Goal: Task Accomplishment & Management: Manage account settings

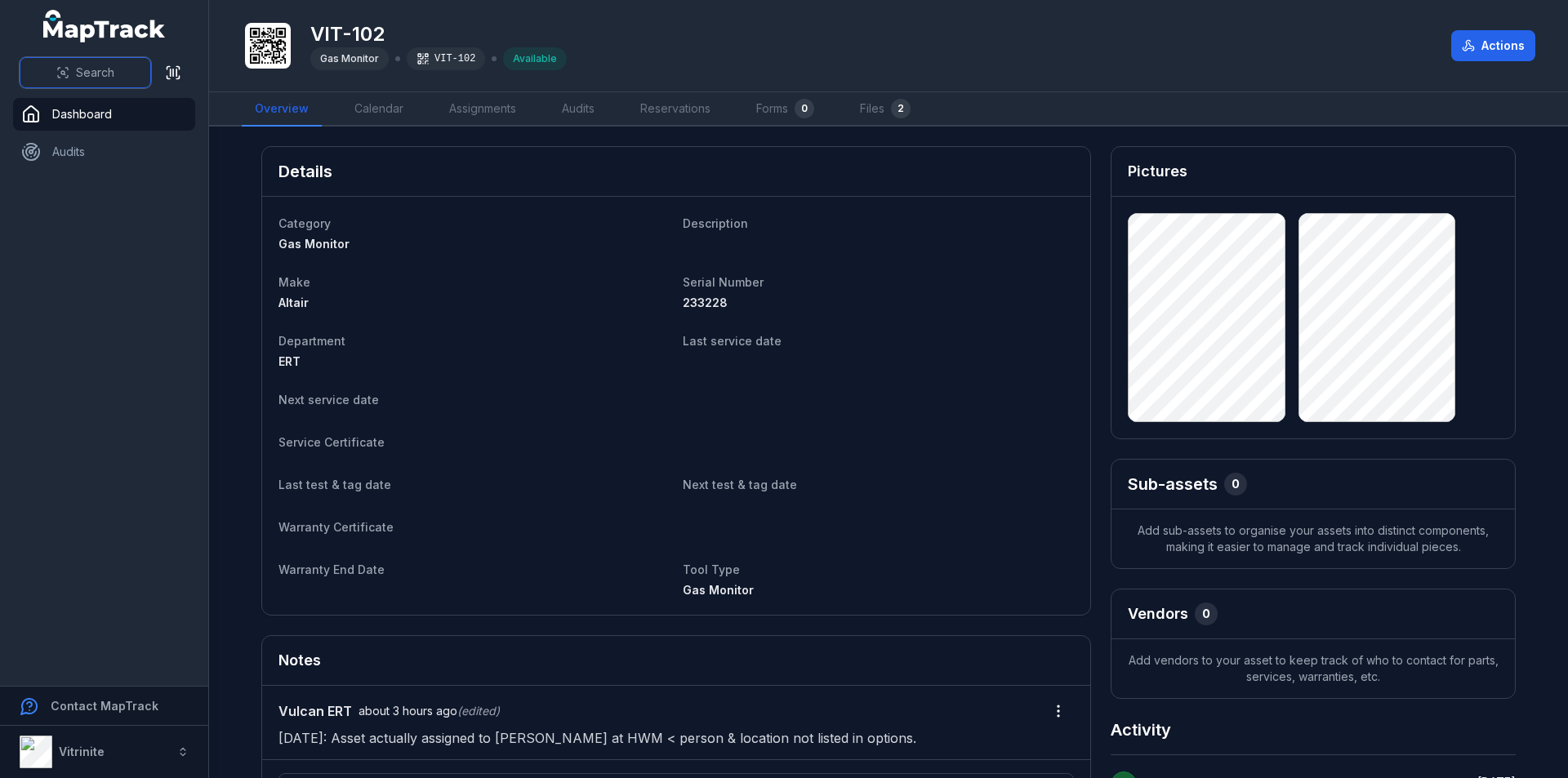
click at [69, 68] on button "Search" at bounding box center [85, 73] width 131 height 31
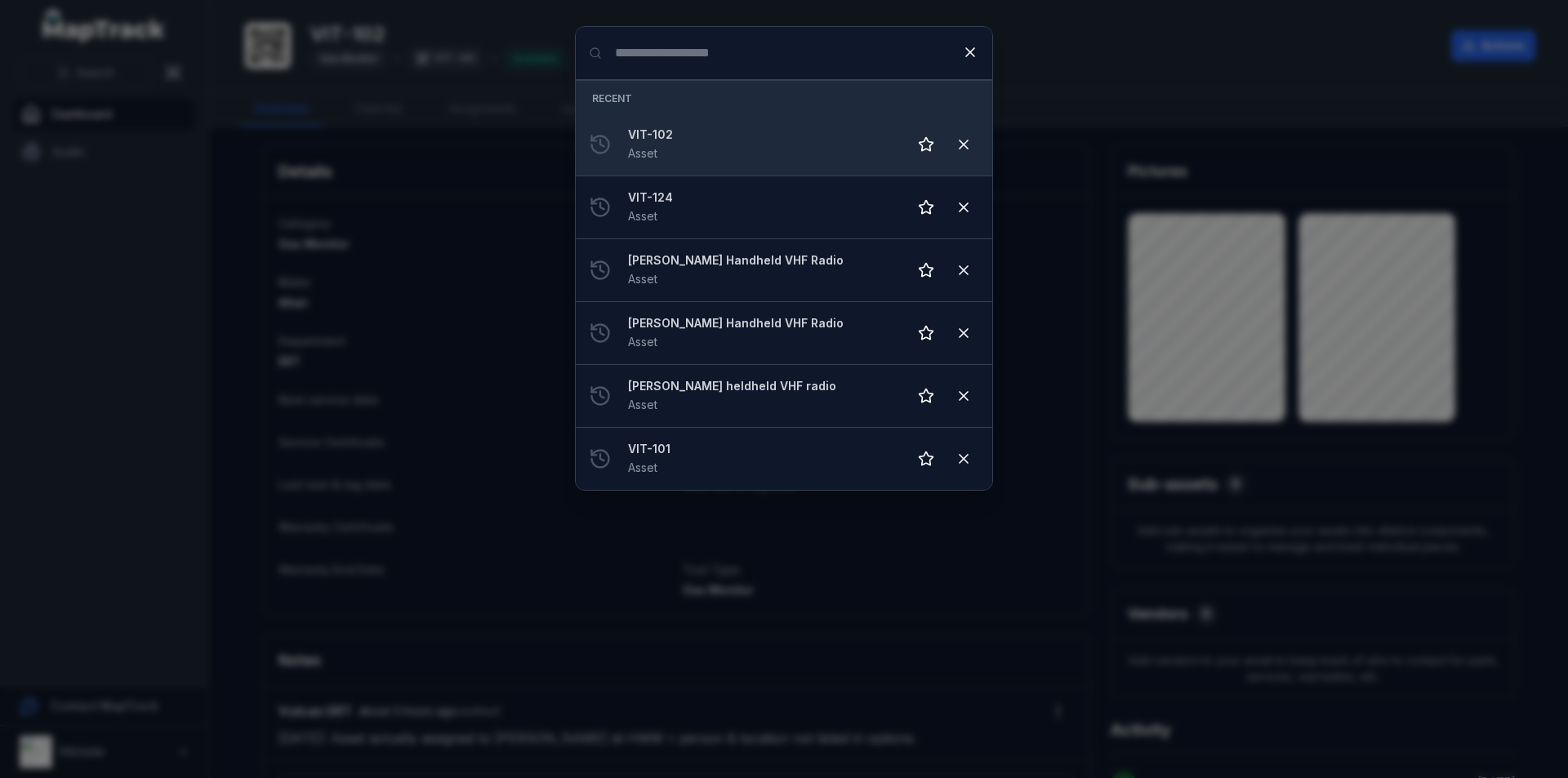
click at [671, 139] on strong "VIT-102" at bounding box center [761, 134] width 267 height 16
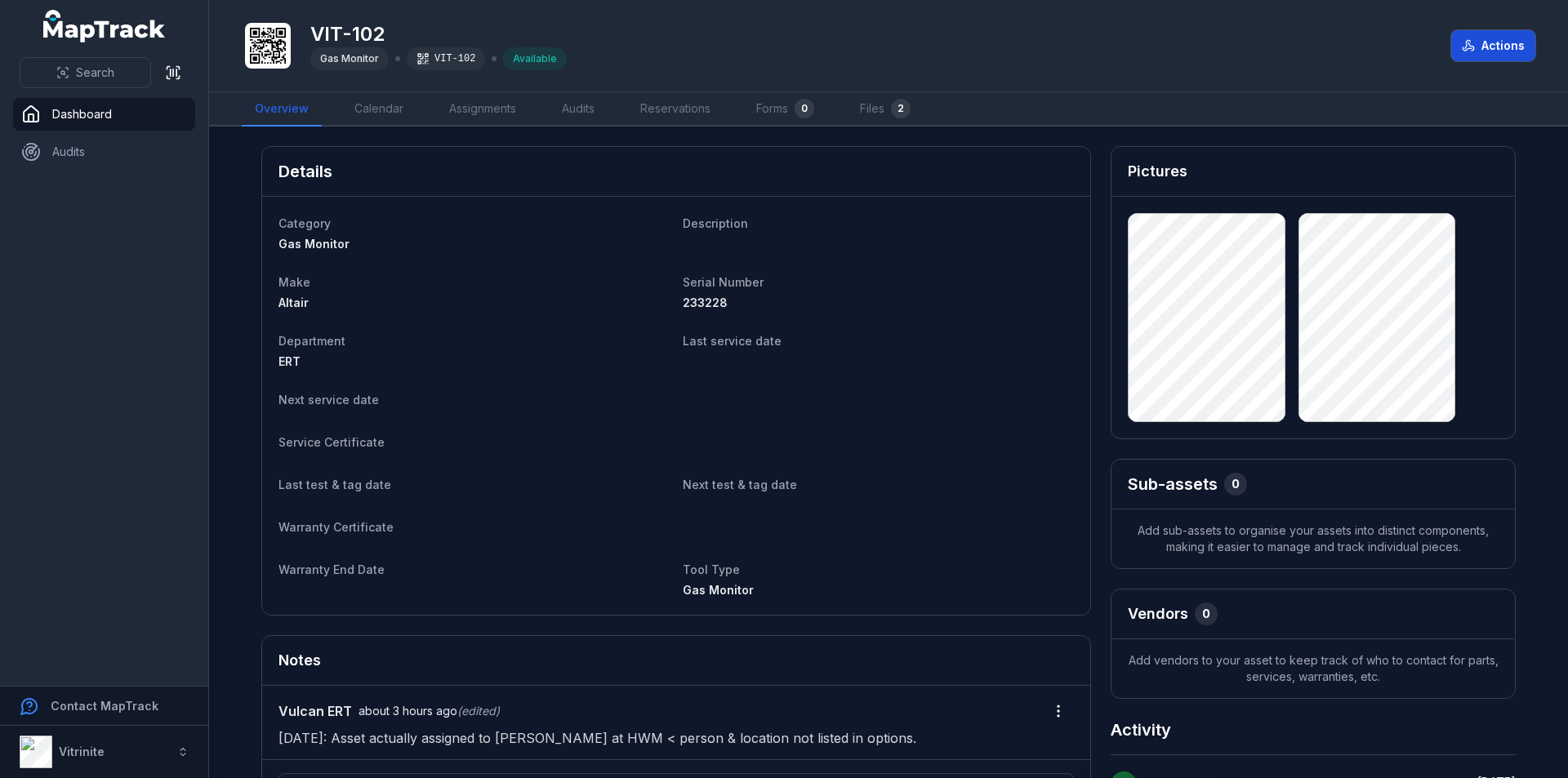
click at [1516, 39] on button "Actions" at bounding box center [1493, 46] width 84 height 31
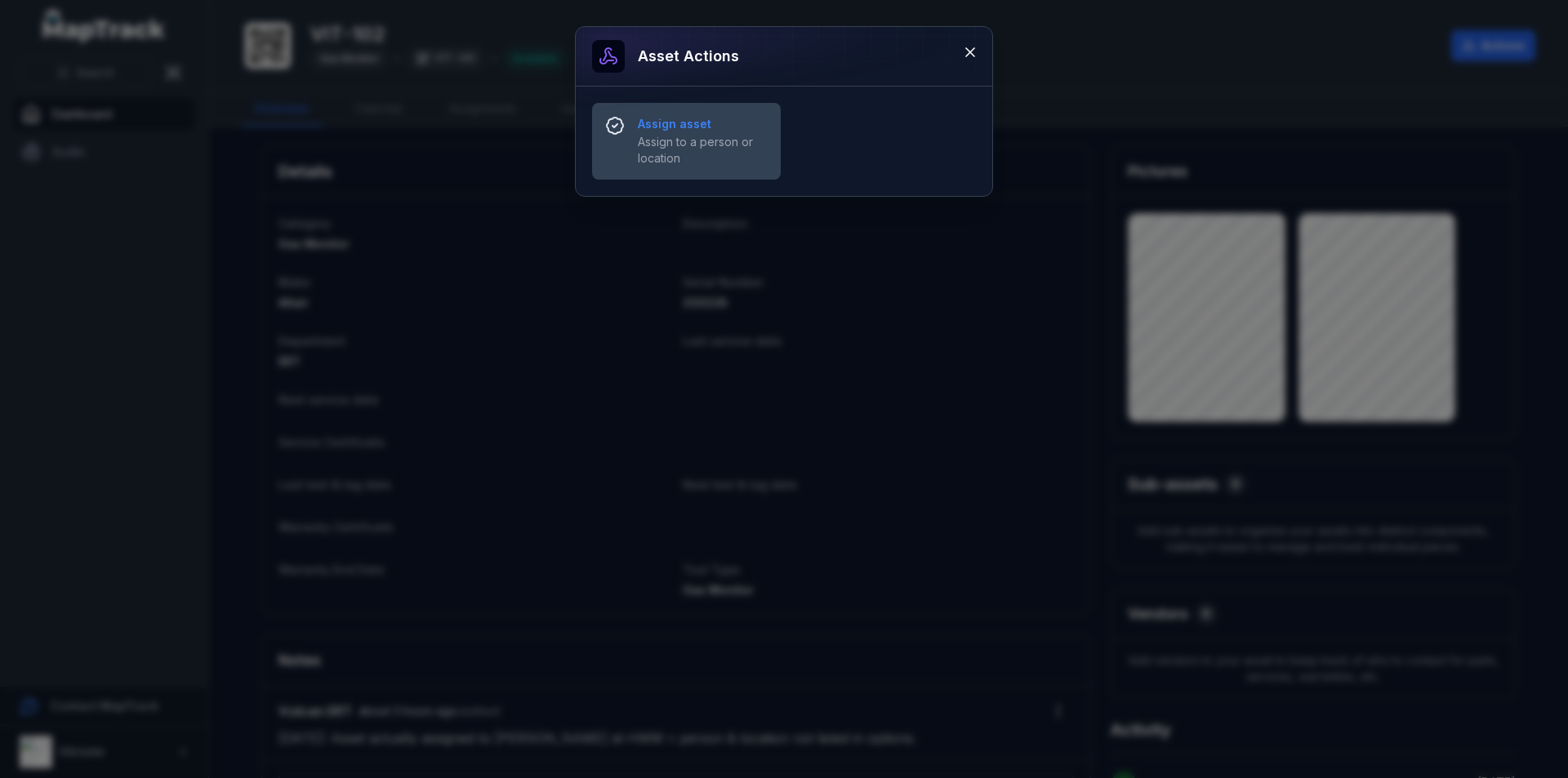
click at [706, 139] on span "Assign to a person or location" at bounding box center [702, 150] width 129 height 33
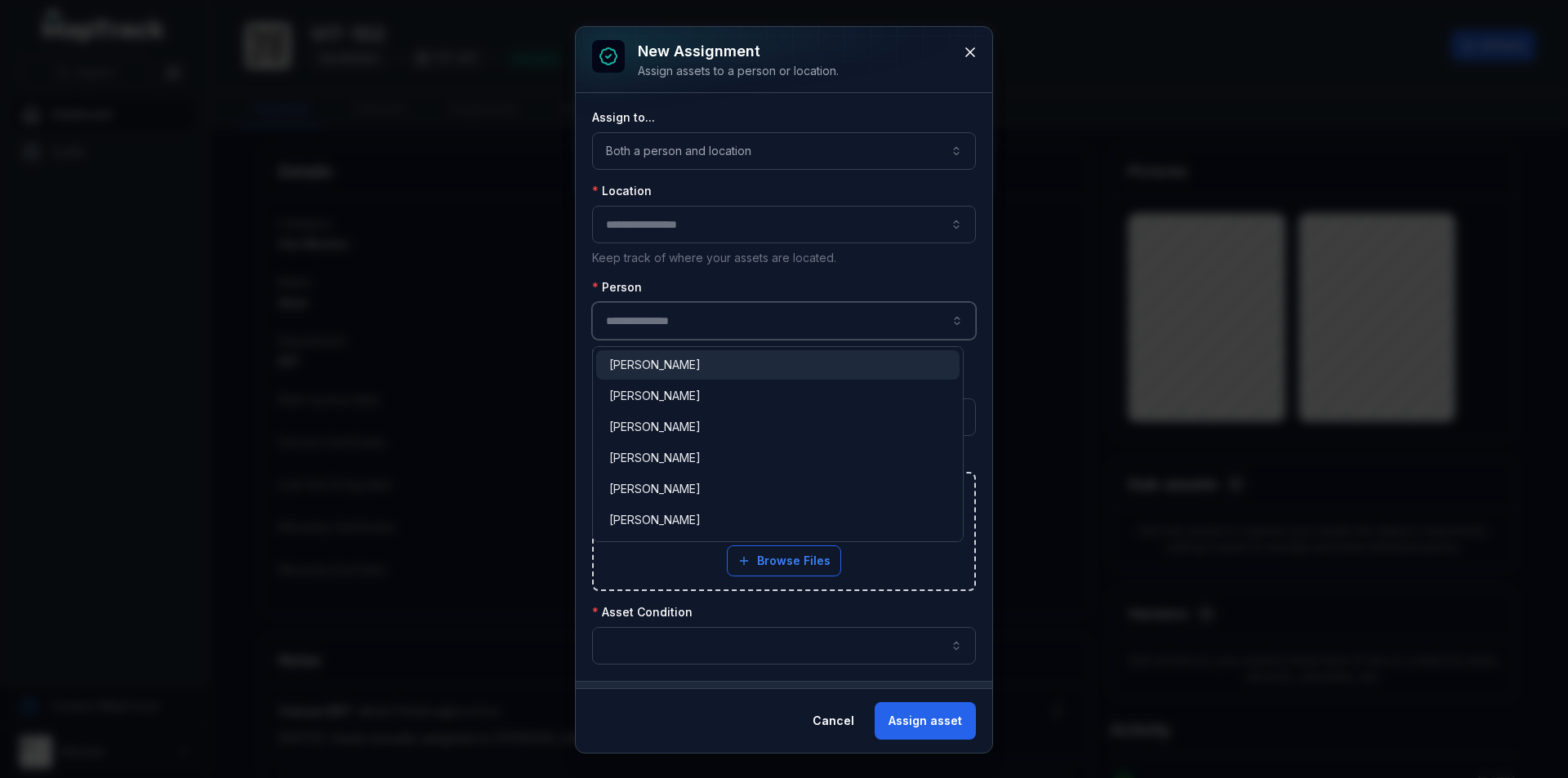
click at [949, 319] on button "button" at bounding box center [957, 321] width 37 height 37
click at [827, 720] on div "New assignment Assign assets to a person or location. Assign to... Both a perso…" at bounding box center [784, 390] width 416 height 726
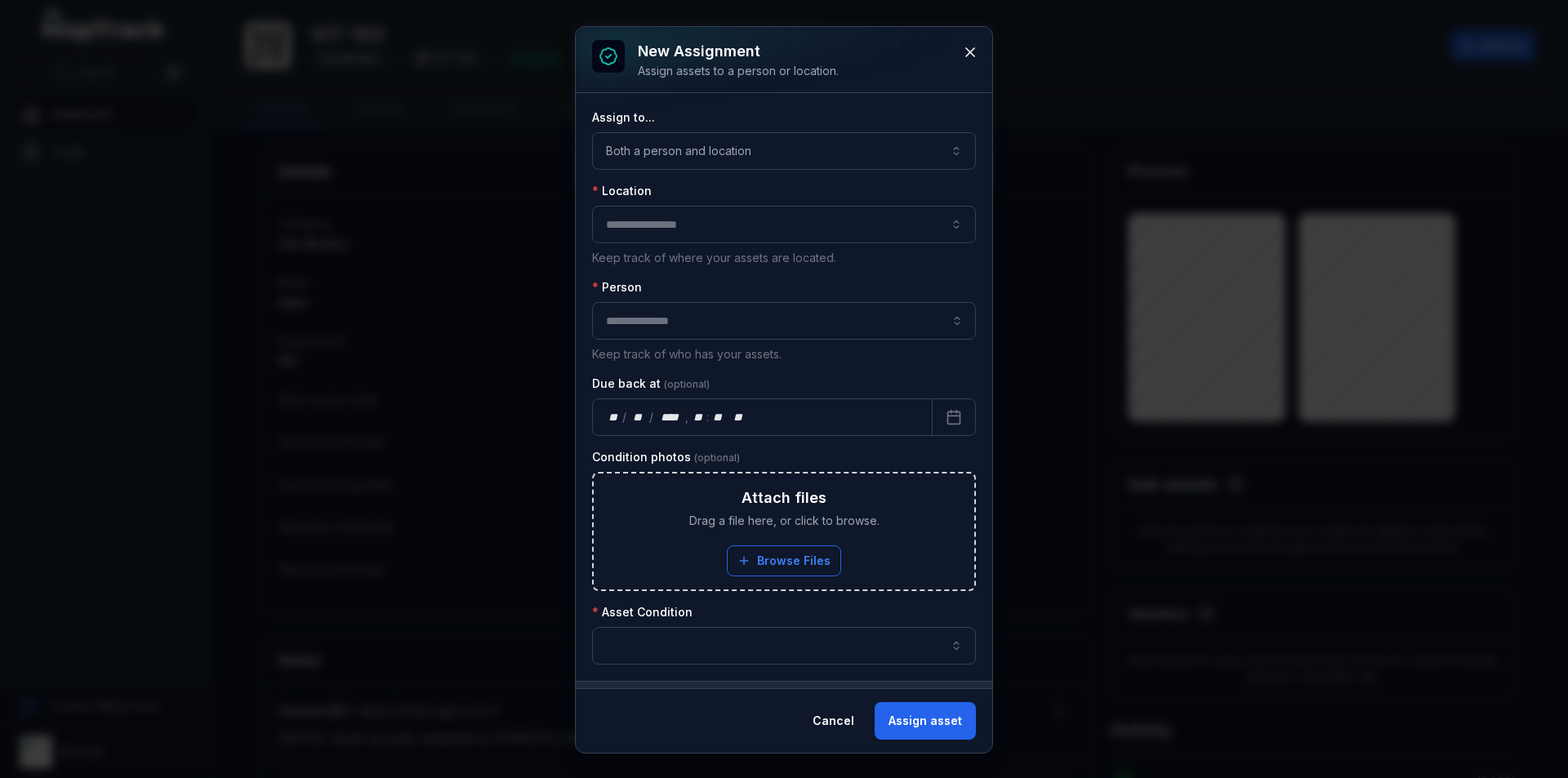
scroll to position [0, 0]
click at [843, 722] on button "Cancel" at bounding box center [834, 720] width 69 height 37
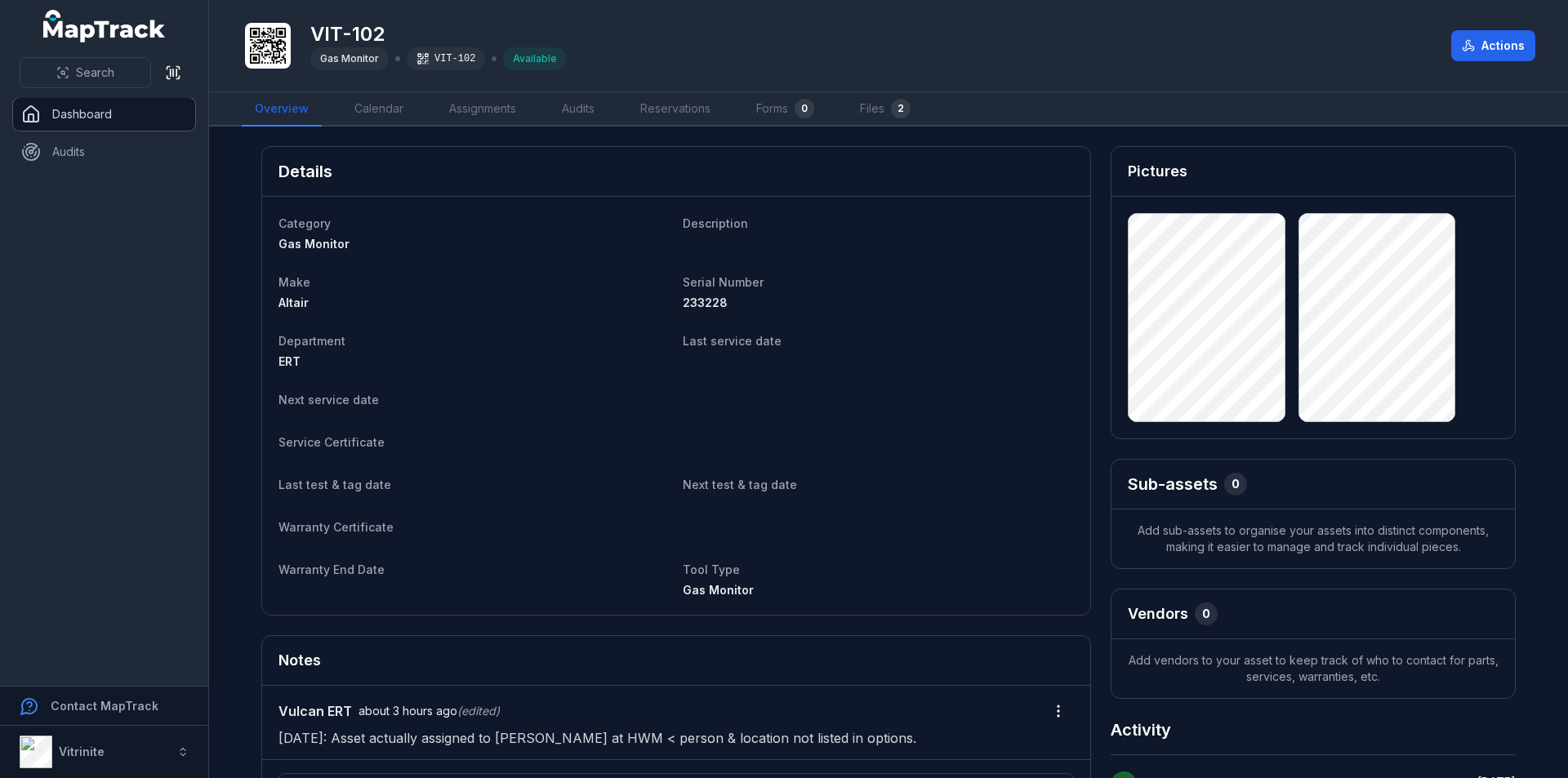
click at [72, 105] on link "Dashboard" at bounding box center [103, 114] width 182 height 33
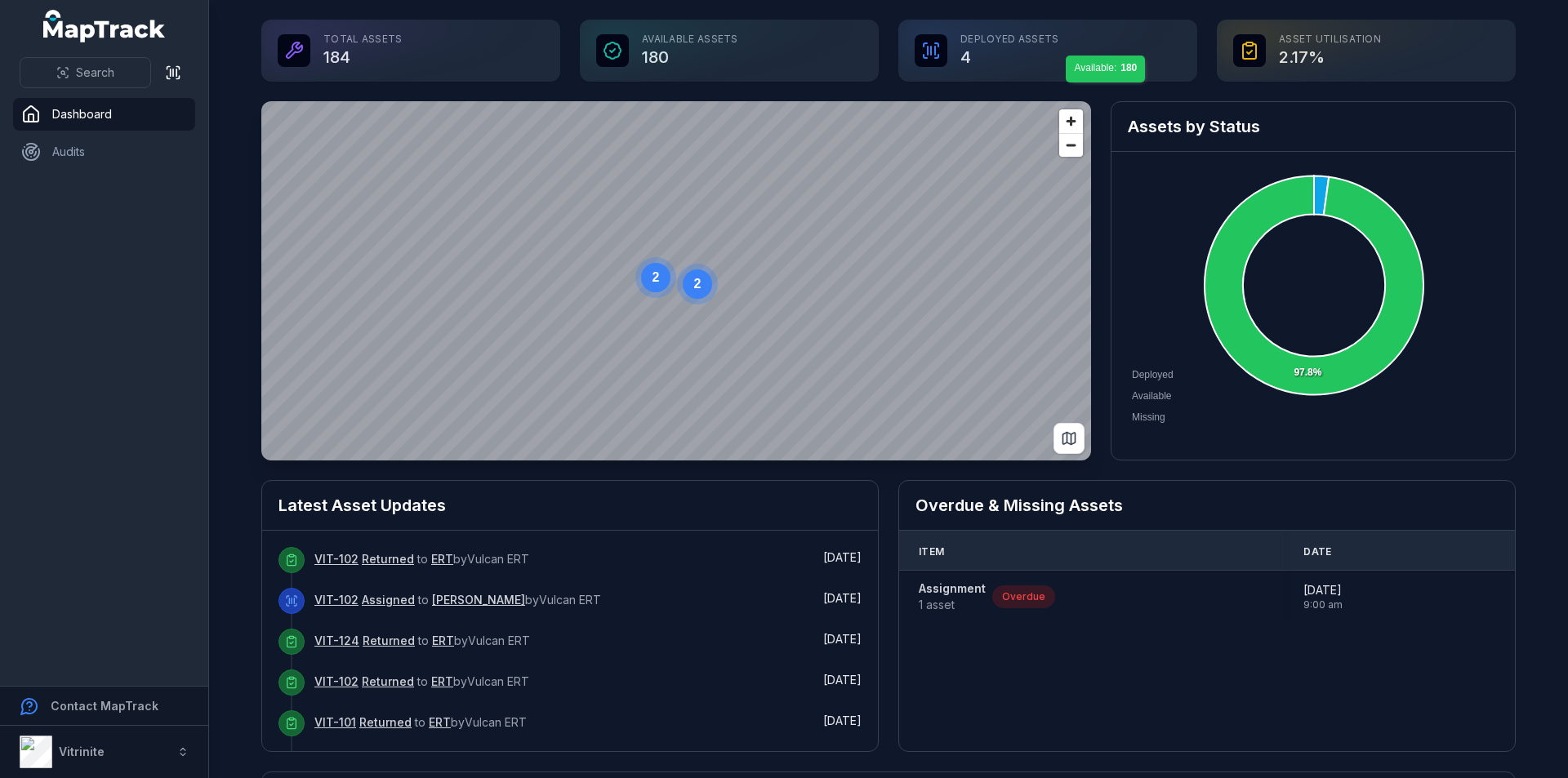
click at [1002, 62] on div "Deployed Assets 4" at bounding box center [1047, 50] width 299 height 62
click at [1316, 189] on icon at bounding box center [1320, 195] width 14 height 39
